Goal: Answer question/provide support

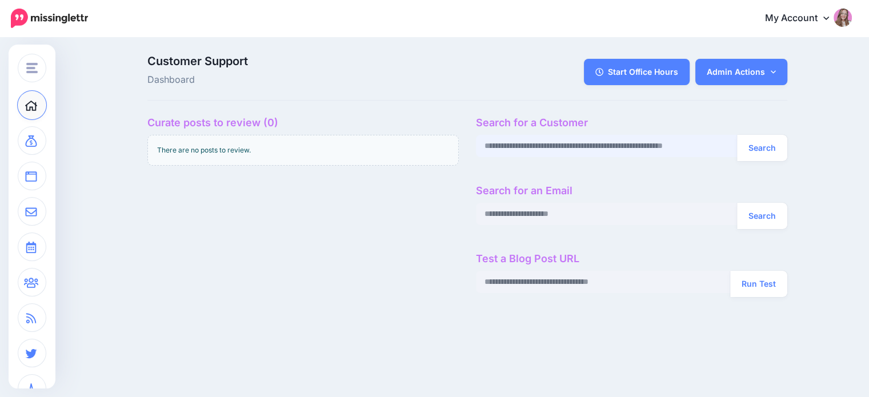
click at [579, 157] on input "text" at bounding box center [607, 146] width 262 height 22
paste input "**********"
type input "**********"
click at [737, 135] on button "Search" at bounding box center [762, 148] width 50 height 26
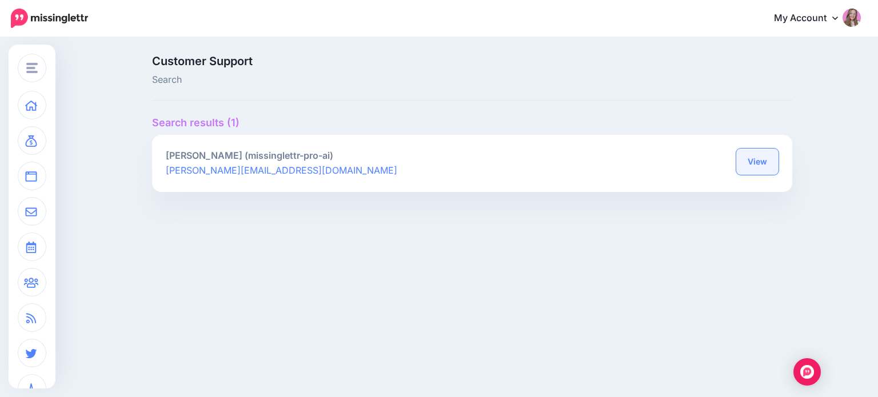
click at [762, 163] on link "View" at bounding box center [757, 162] width 42 height 26
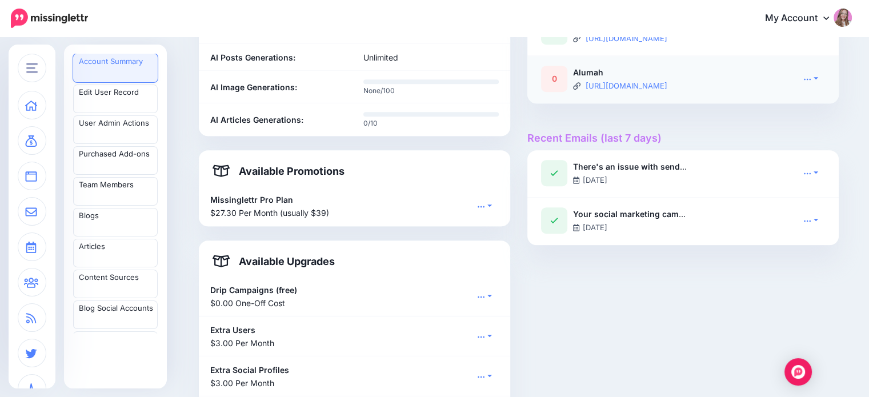
scroll to position [555, 0]
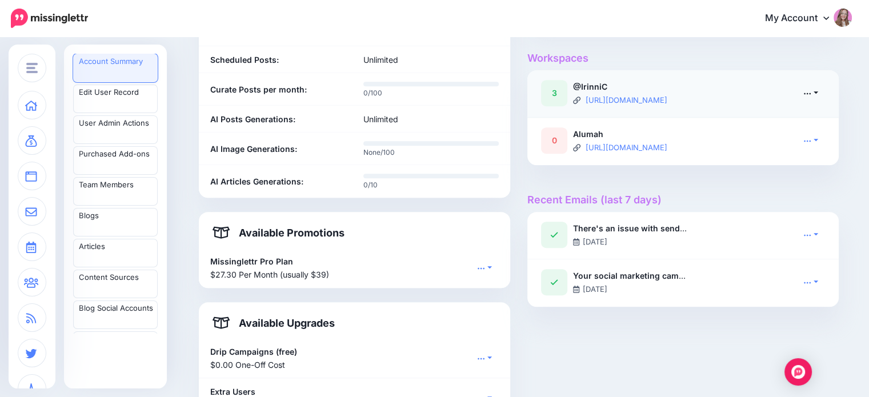
click at [818, 89] on link at bounding box center [811, 93] width 29 height 17
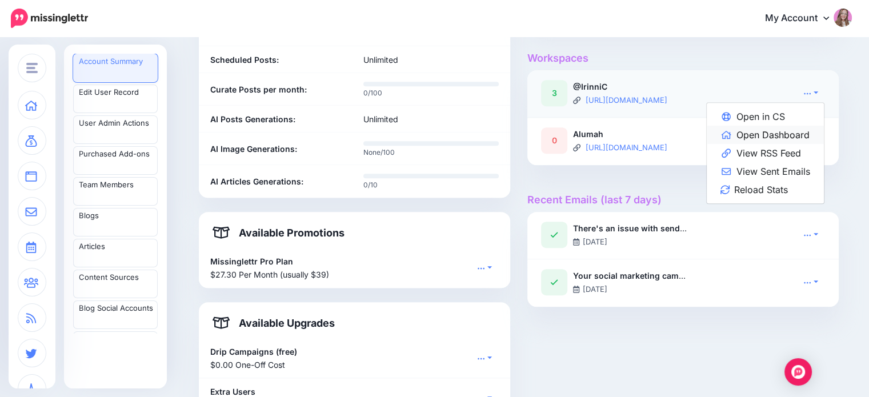
click at [798, 137] on link "Open Dashboard" at bounding box center [765, 135] width 117 height 18
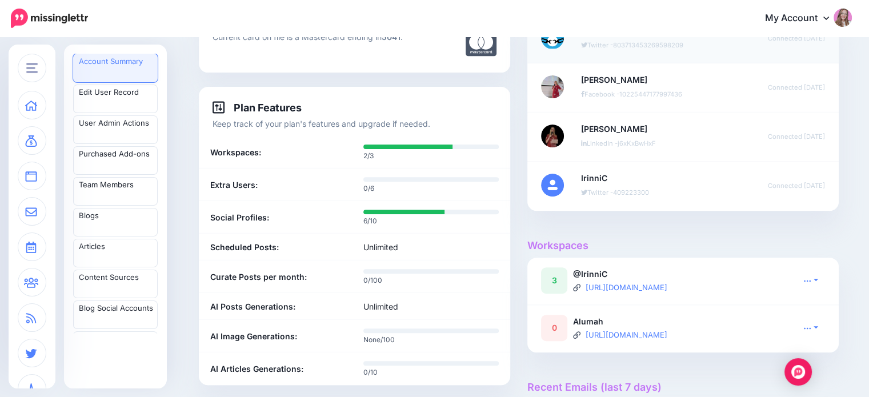
scroll to position [559, 0]
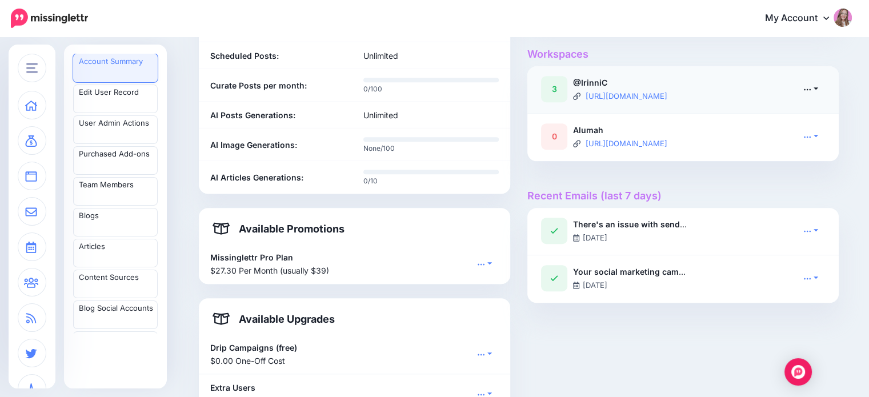
click at [811, 89] on icon at bounding box center [808, 90] width 7 height 2
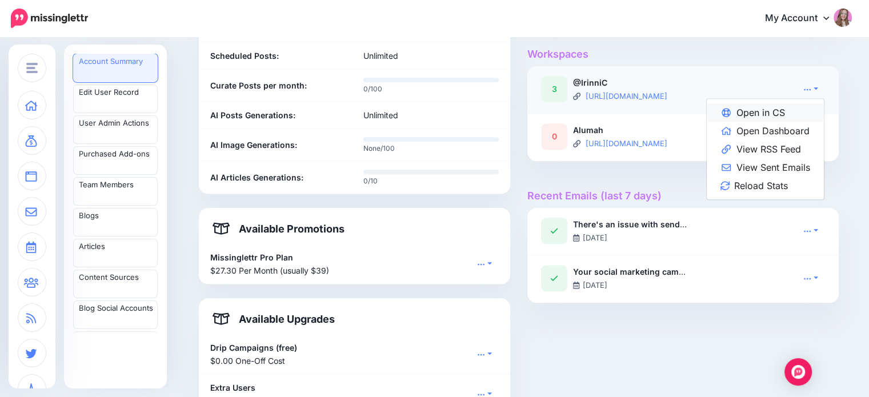
click at [797, 109] on link "Open in CS" at bounding box center [765, 112] width 117 height 18
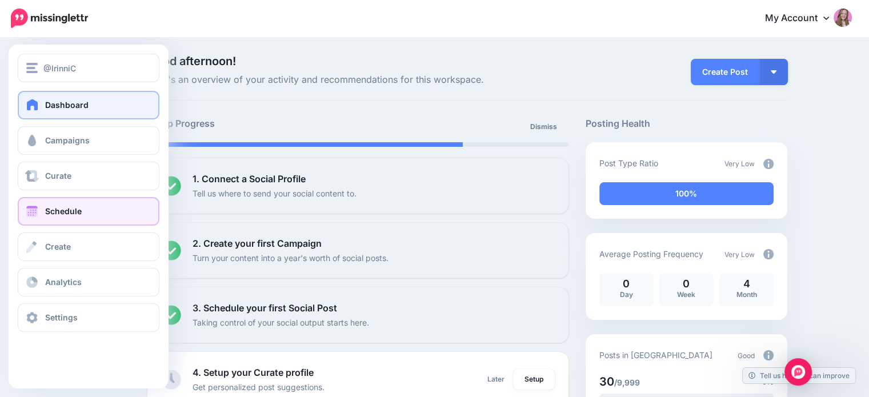
click at [98, 212] on link "Schedule" at bounding box center [89, 211] width 142 height 29
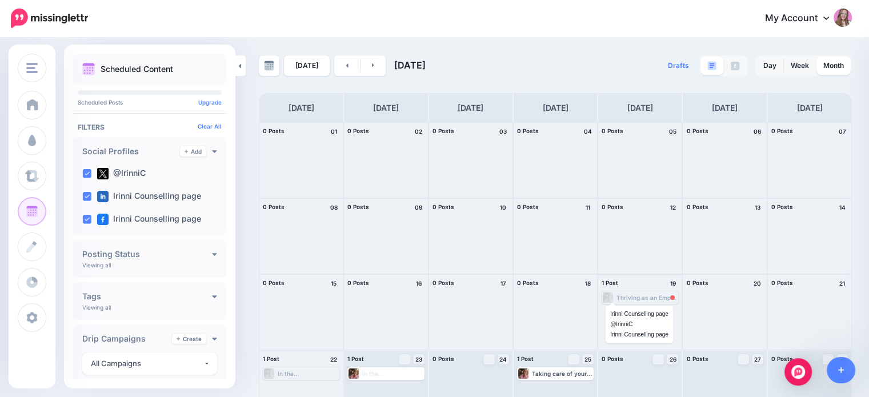
click at [614, 297] on div at bounding box center [608, 298] width 11 height 10
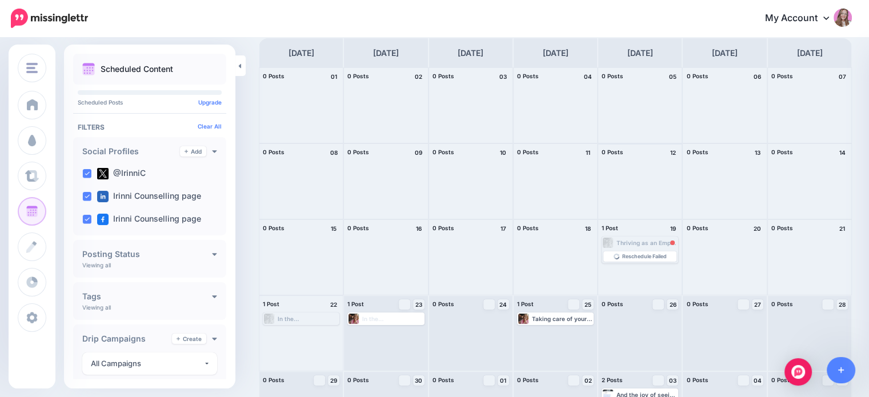
scroll to position [57, 0]
click at [630, 253] on span "Reschedule Failed" at bounding box center [644, 255] width 45 height 6
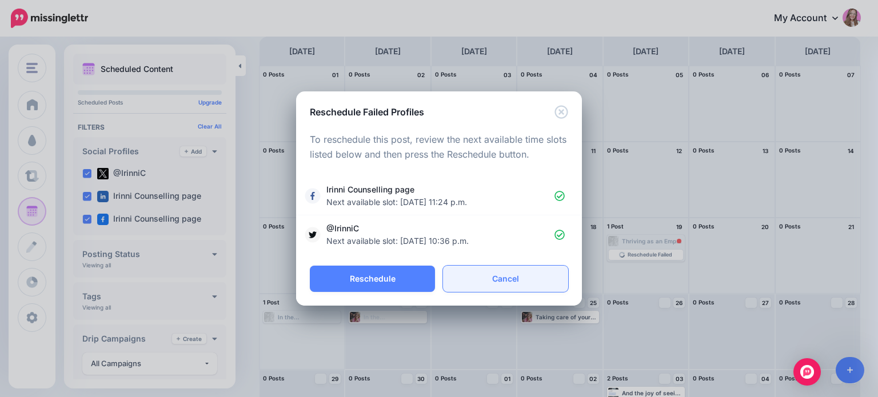
click at [509, 274] on link "Cancel" at bounding box center [505, 279] width 125 height 26
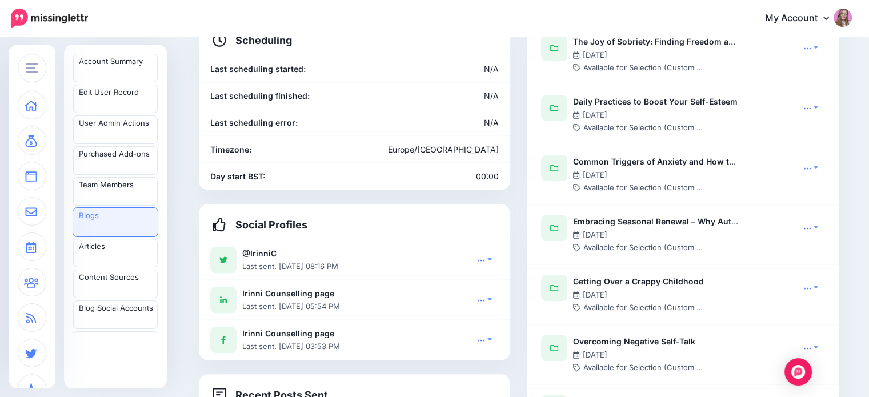
scroll to position [731, 0]
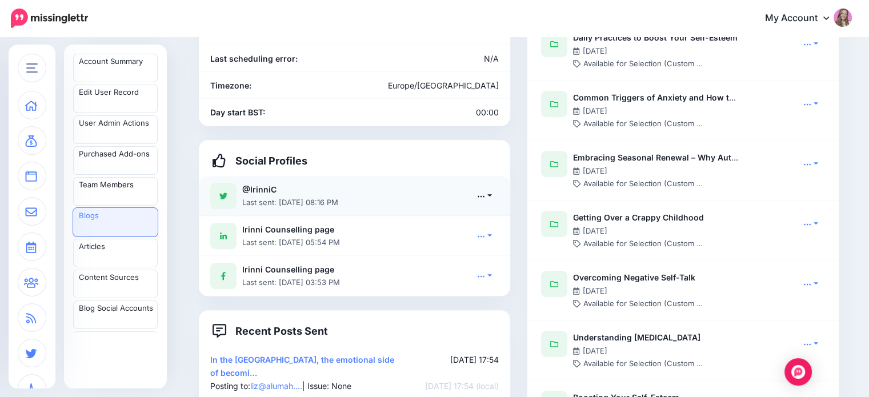
click at [491, 187] on link at bounding box center [484, 195] width 29 height 17
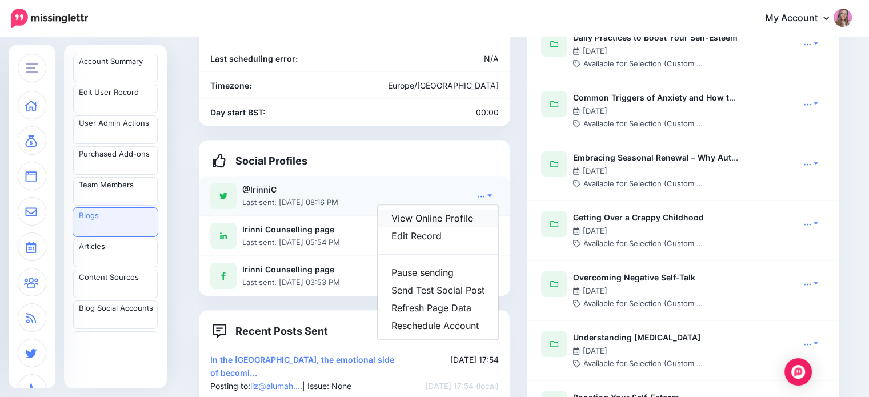
click at [457, 210] on link "View Online Profile" at bounding box center [438, 219] width 121 height 18
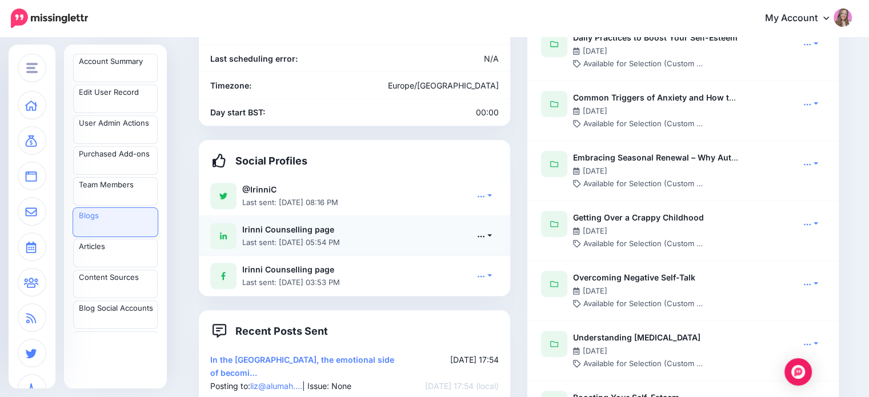
click at [485, 232] on icon at bounding box center [481, 236] width 8 height 8
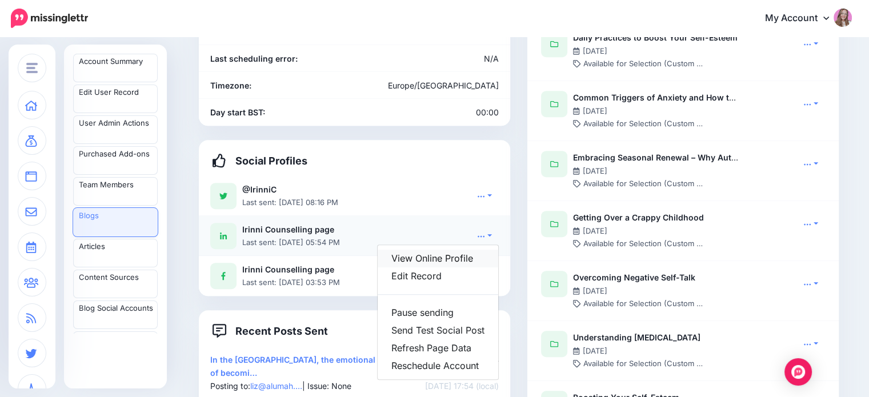
click at [457, 250] on link "View Online Profile" at bounding box center [438, 259] width 121 height 18
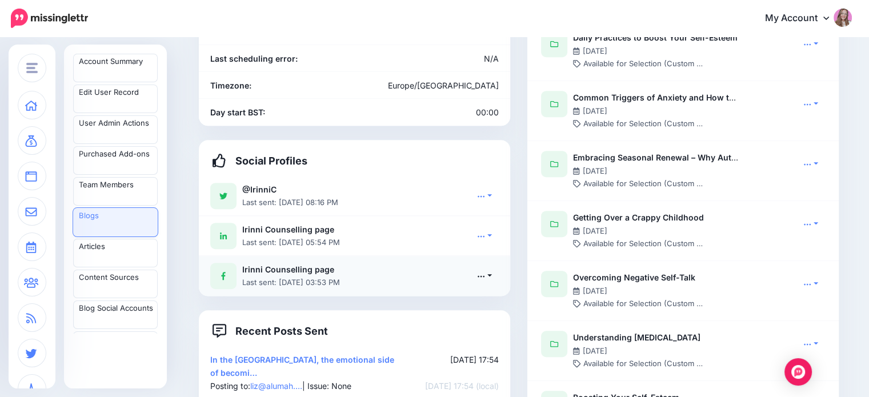
click at [499, 267] on link at bounding box center [484, 275] width 29 height 17
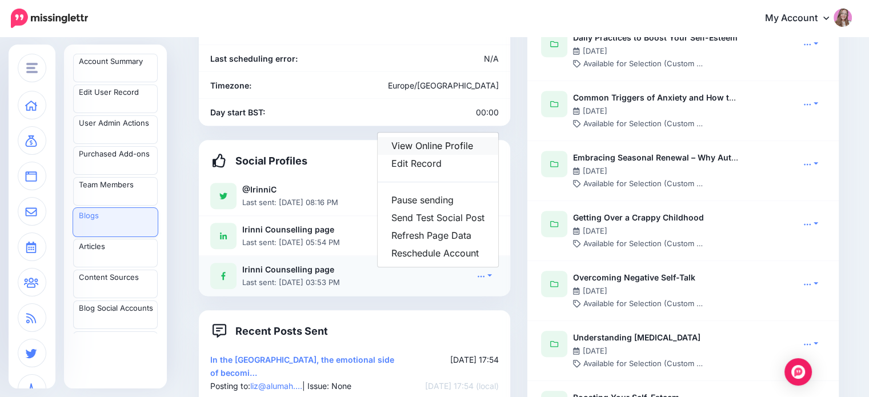
click at [429, 137] on link "View Online Profile" at bounding box center [438, 146] width 121 height 18
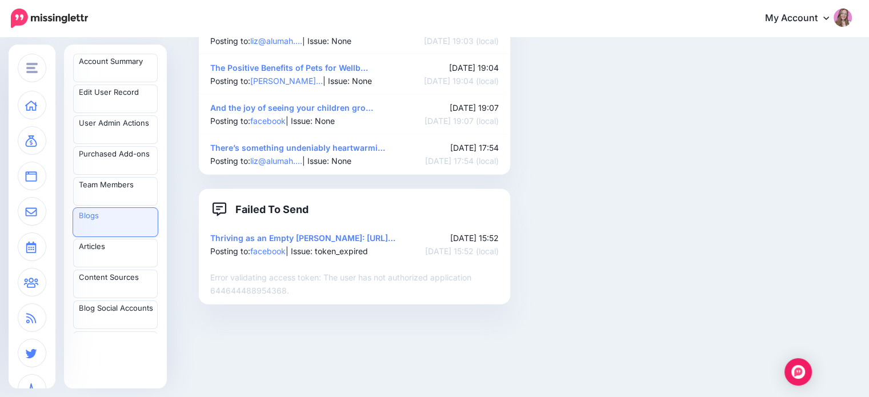
scroll to position [1719, 0]
